Goal: Task Accomplishment & Management: Use online tool/utility

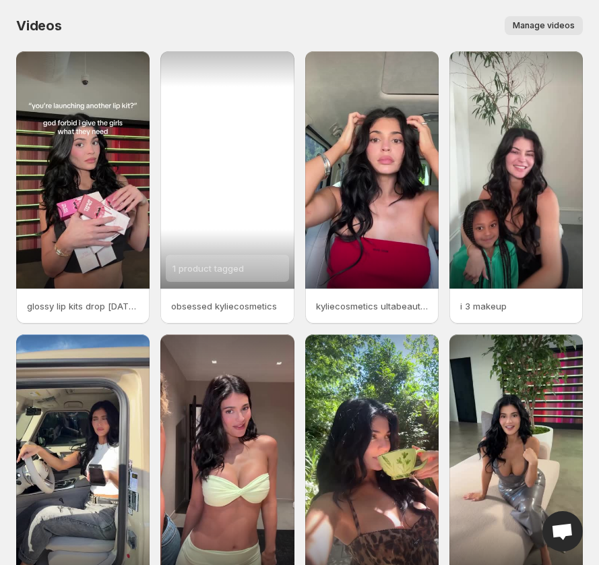
click at [262, 162] on div "1 product tagged" at bounding box center [226, 169] width 133 height 237
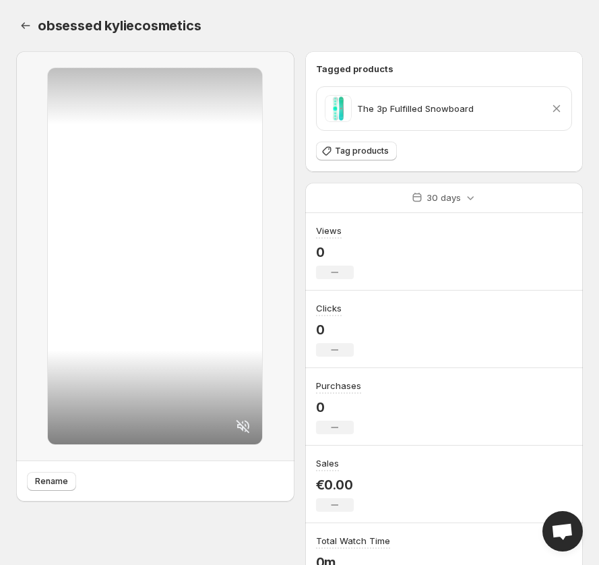
click at [464, 107] on p "The 3p Fulfilled Snowboard" at bounding box center [415, 108] width 117 height 13
drag, startPoint x: 523, startPoint y: 105, endPoint x: 517, endPoint y: 118, distance: 14.5
click at [519, 125] on div "The 3p Fulfilled Snowboard Remove product" at bounding box center [445, 108] width 256 height 43
